Goal: Task Accomplishment & Management: Complete application form

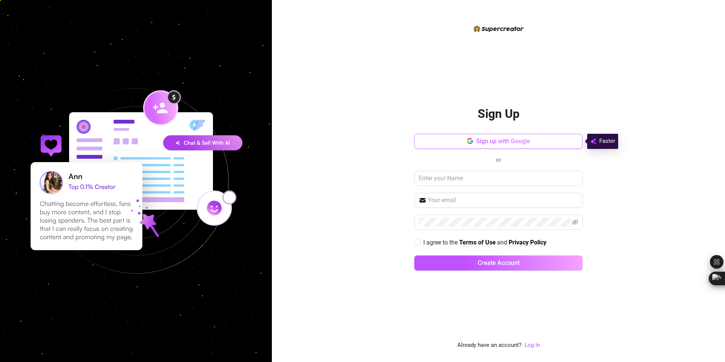
click at [535, 137] on button "Sign up with Google" at bounding box center [498, 141] width 168 height 15
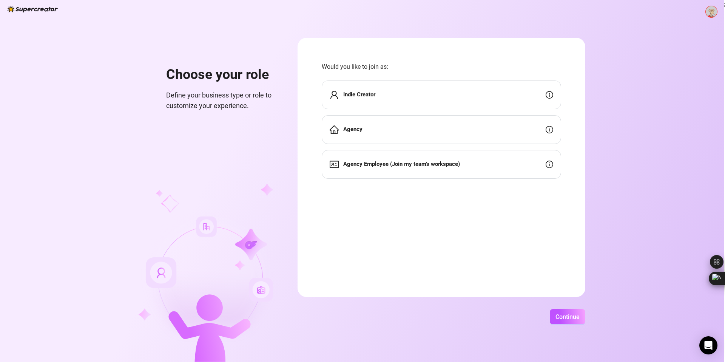
click at [480, 97] on div "Indie Creator" at bounding box center [441, 94] width 239 height 29
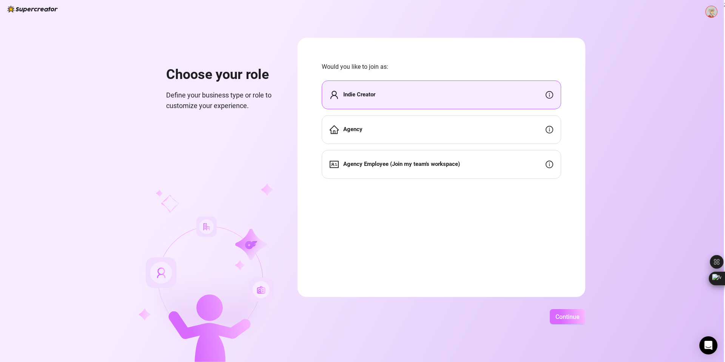
click at [576, 317] on span "Continue" at bounding box center [567, 316] width 24 height 7
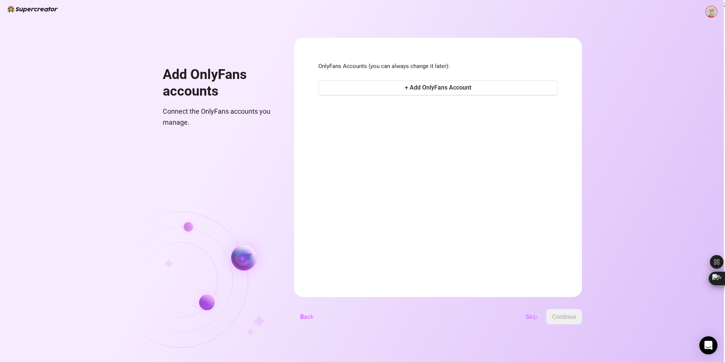
click at [533, 317] on span "Skip" at bounding box center [531, 316] width 12 height 7
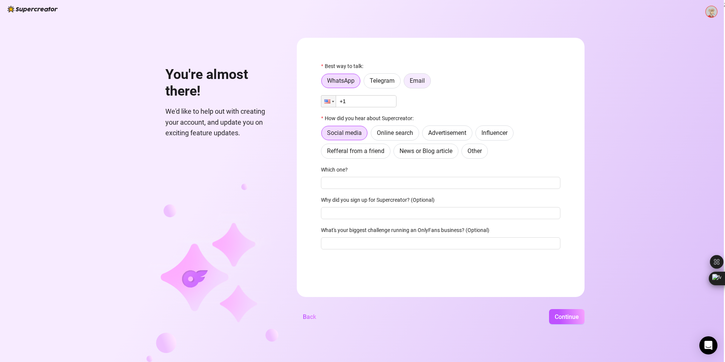
click at [419, 82] on span "Email" at bounding box center [416, 80] width 15 height 7
click at [406, 83] on input "Email" at bounding box center [406, 83] width 0 height 0
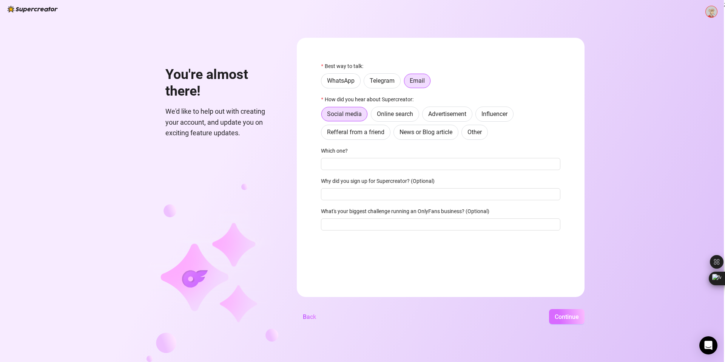
click at [566, 320] on button "Continue" at bounding box center [566, 316] width 35 height 15
